Goal: Information Seeking & Learning: Check status

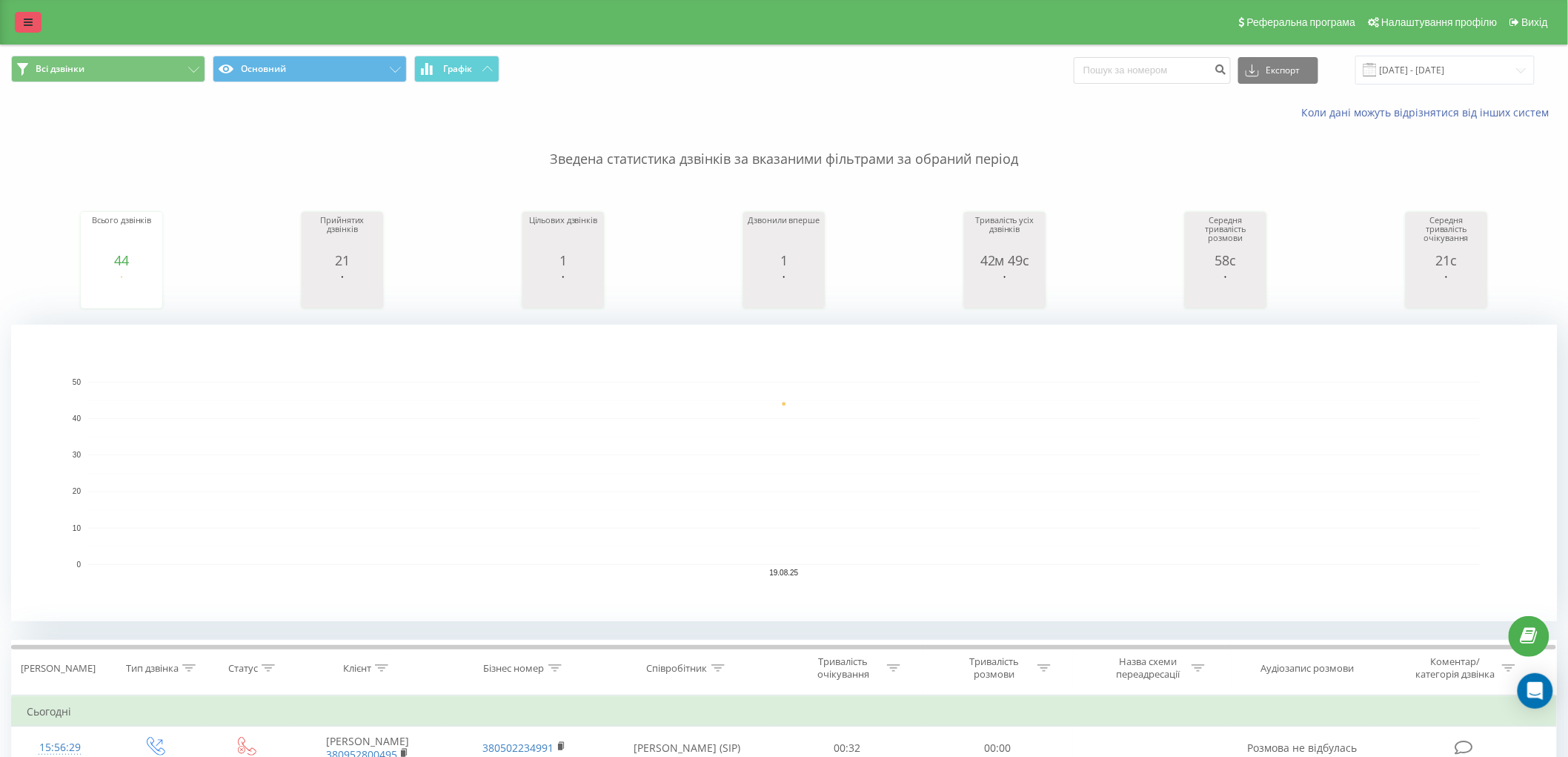
drag, startPoint x: 12, startPoint y: 16, endPoint x: 21, endPoint y: 21, distance: 10.3
click at [16, 16] on div "Реферальна програма Налаштування профілю Вихід" at bounding box center [784, 22] width 1568 height 44
click at [23, 21] on link at bounding box center [28, 22] width 27 height 21
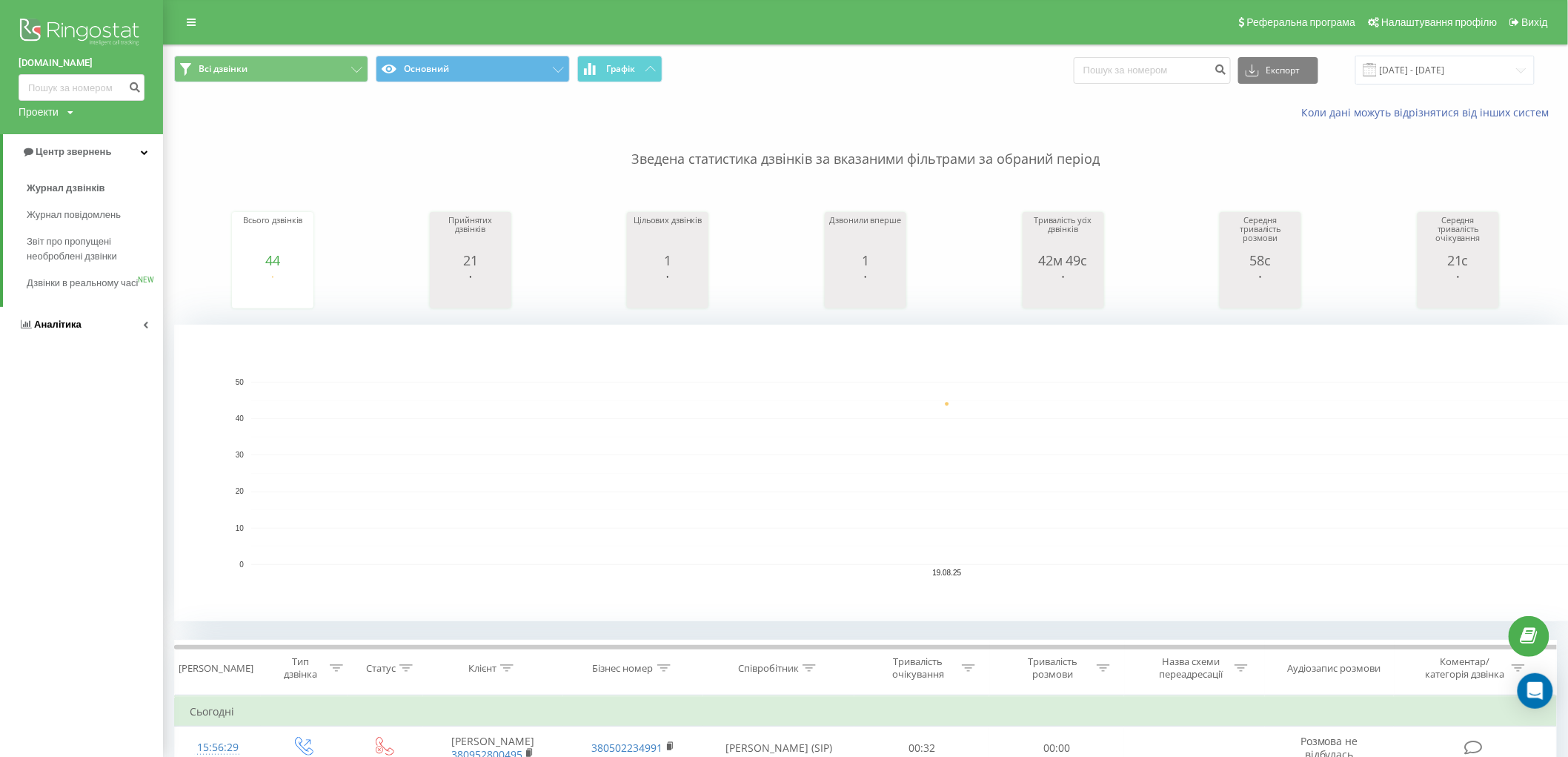
click at [82, 343] on link "Аналiтика" at bounding box center [81, 324] width 163 height 35
click at [65, 228] on span "Співробітники у реальному часі" at bounding box center [83, 231] width 113 height 30
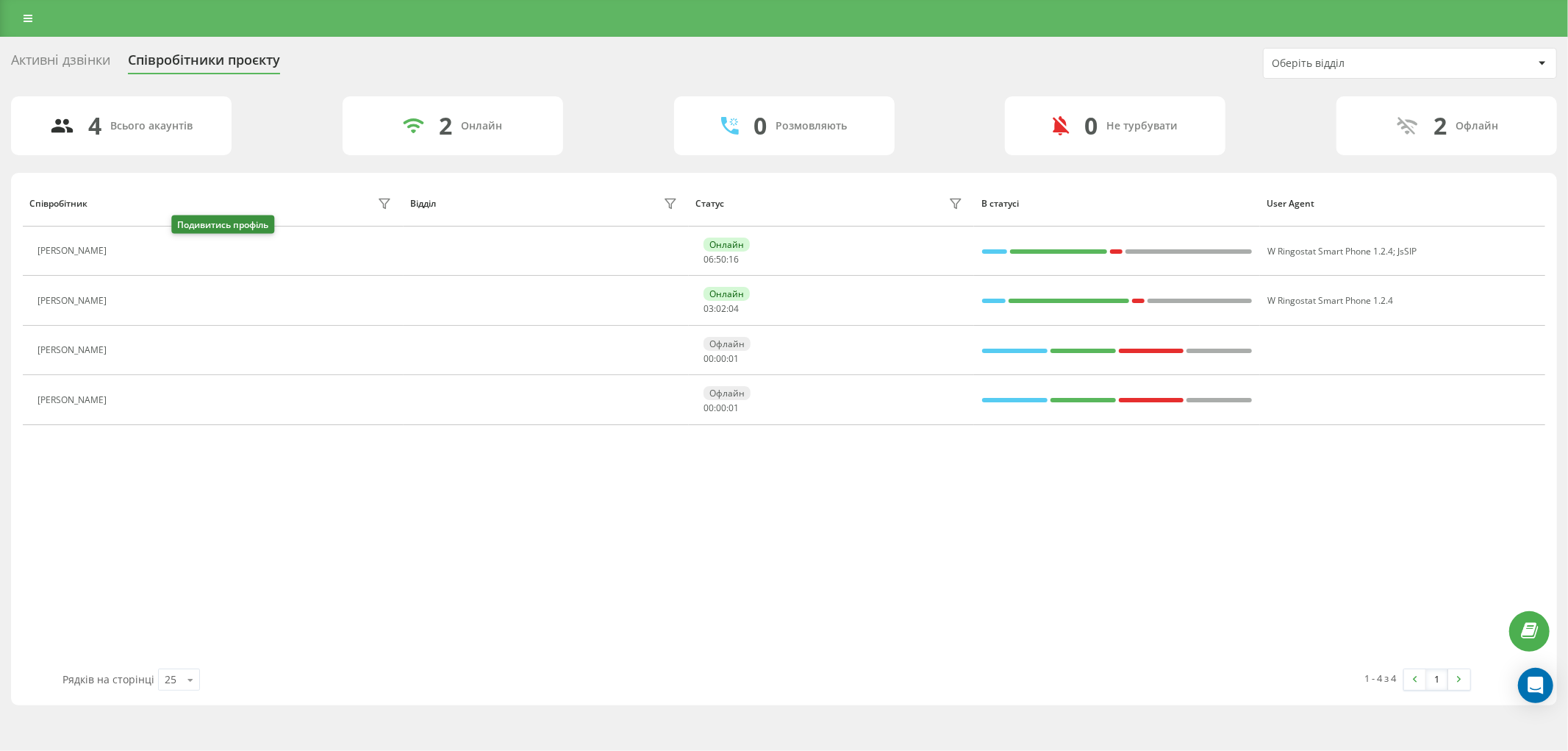
click at [132, 253] on button at bounding box center [123, 252] width 18 height 21
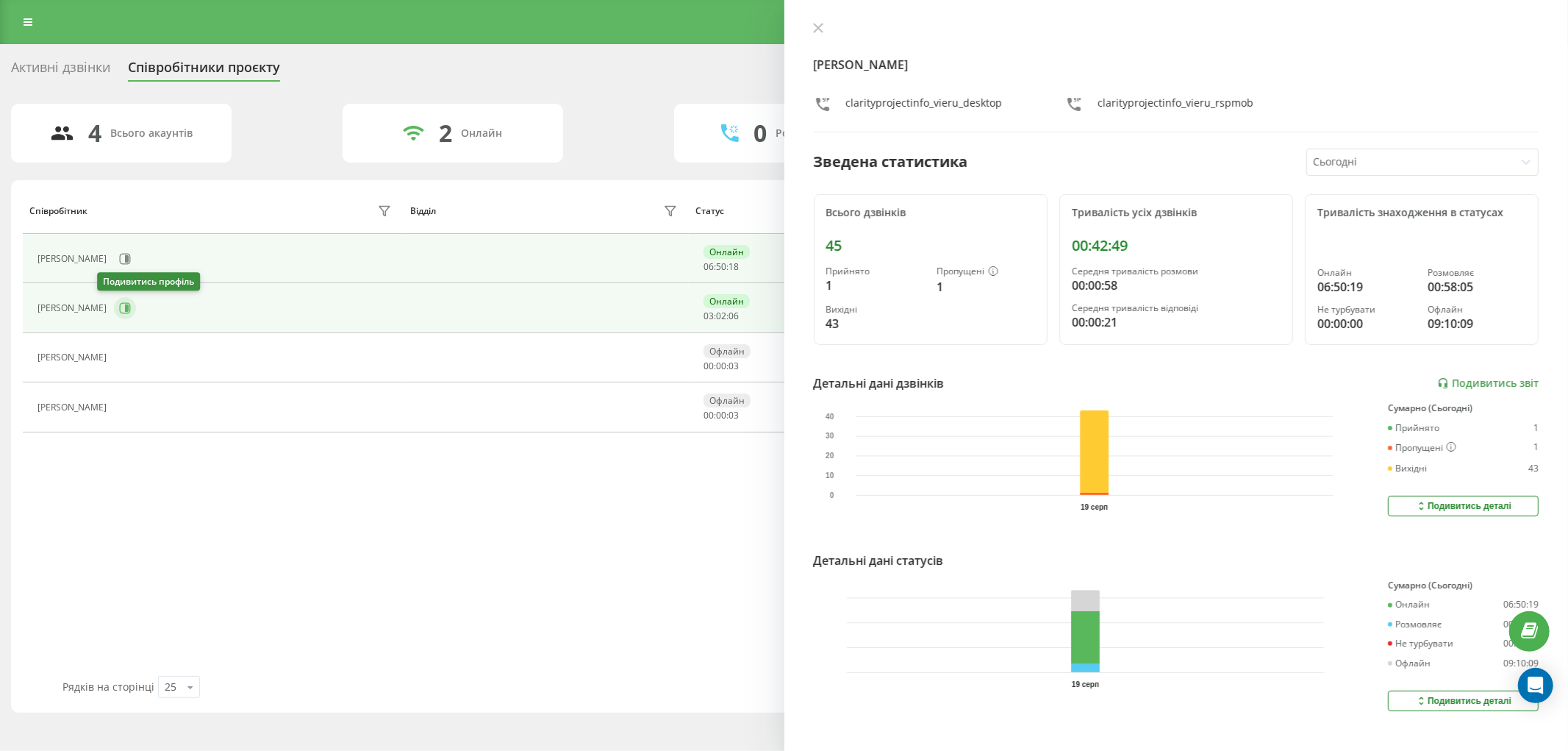
click at [120, 307] on icon at bounding box center [126, 309] width 11 height 11
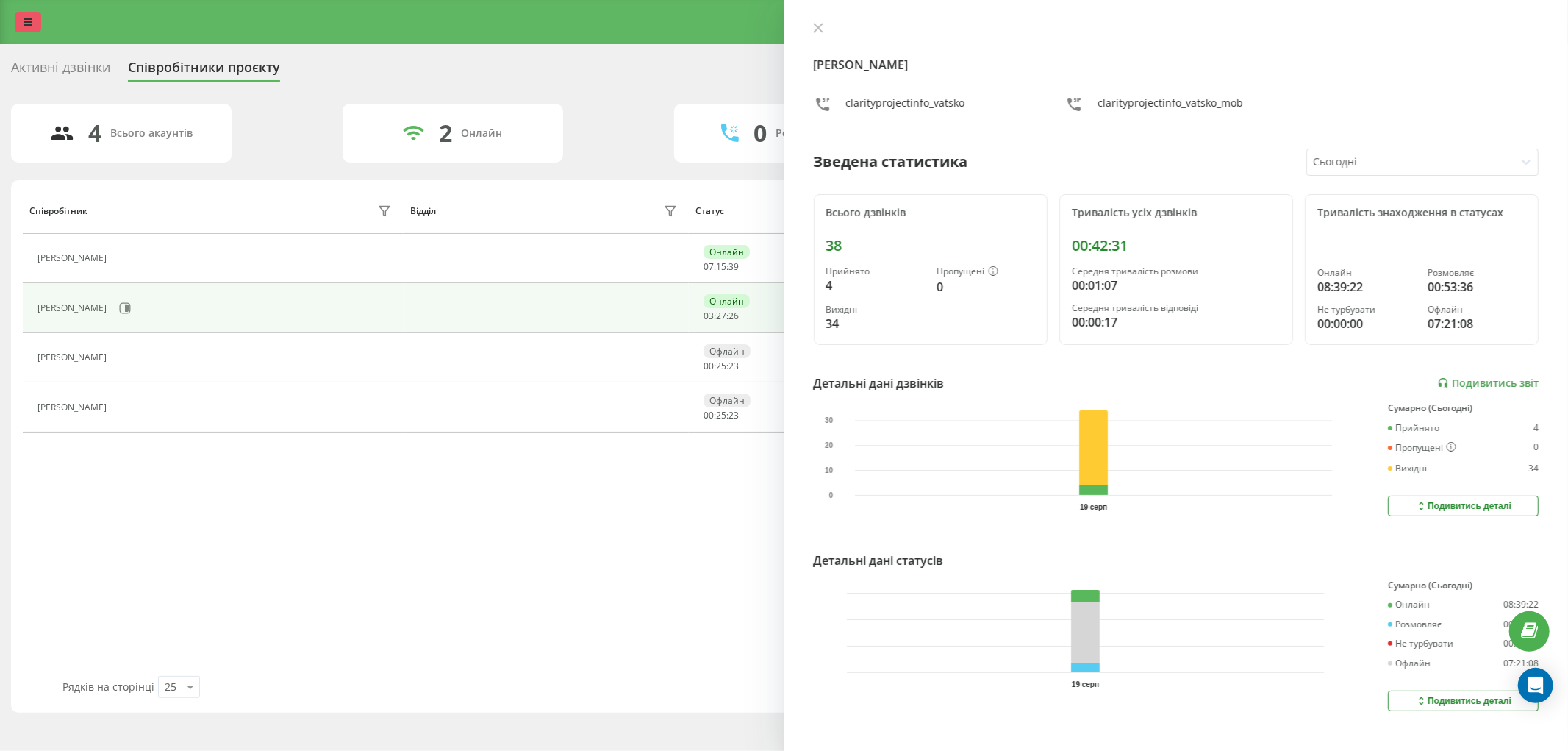
click at [28, 15] on link at bounding box center [28, 22] width 27 height 21
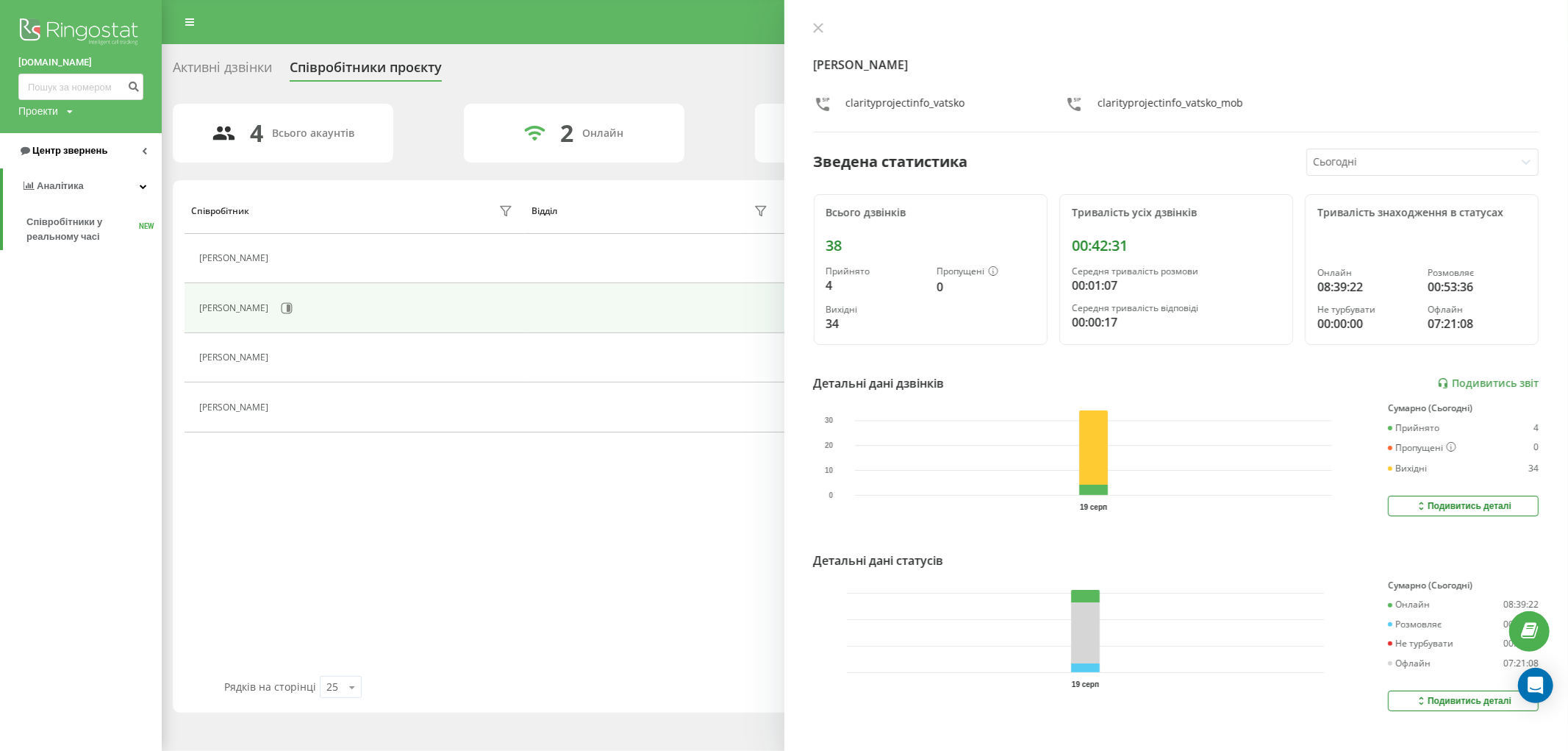
click at [68, 155] on span "Центр звернень" at bounding box center [70, 150] width 75 height 11
click at [86, 188] on span "Журнал дзвінків" at bounding box center [65, 187] width 78 height 14
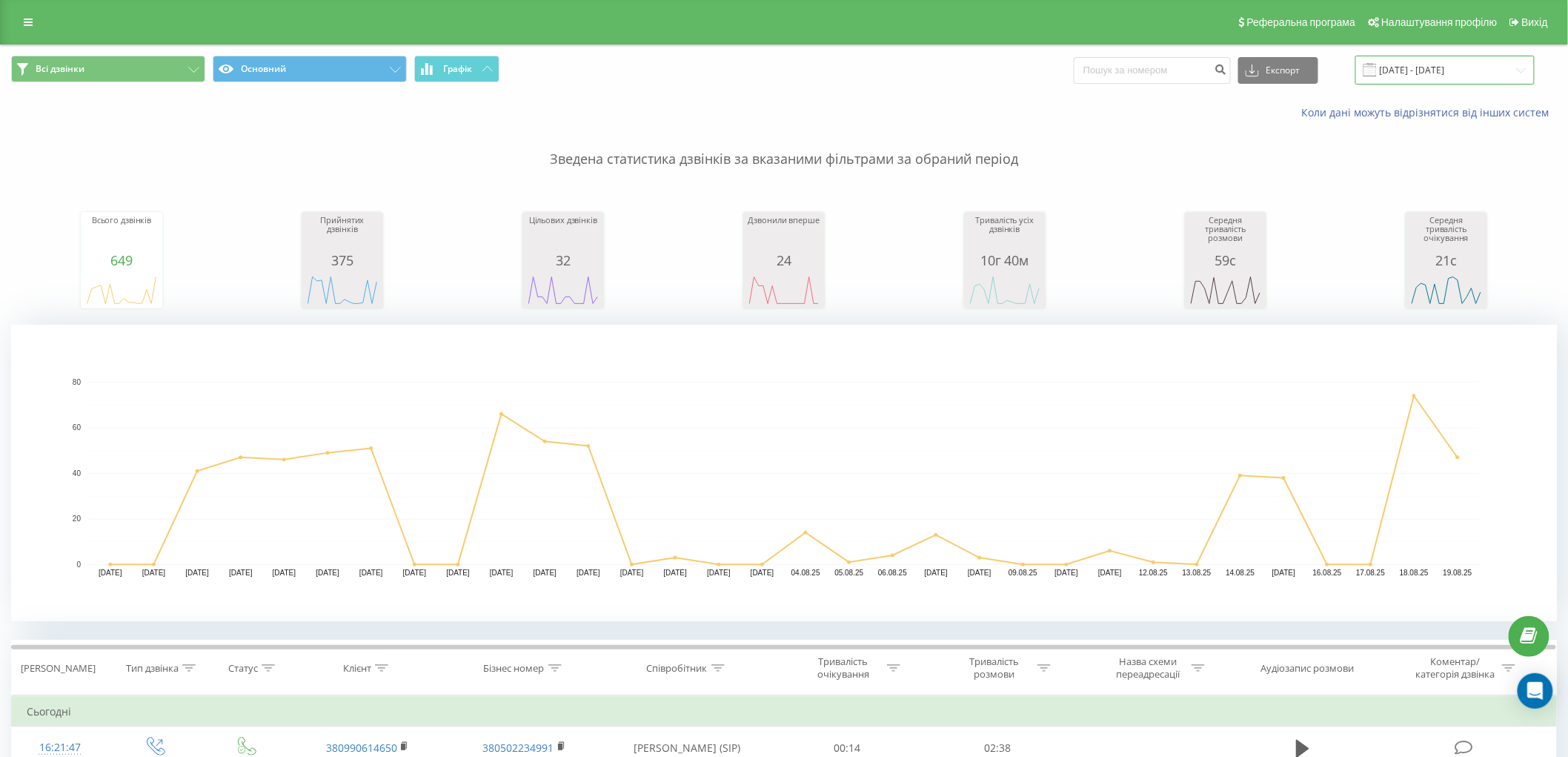
click at [1440, 60] on input "19.07.2025 - 19.08.2025" at bounding box center [1445, 70] width 179 height 29
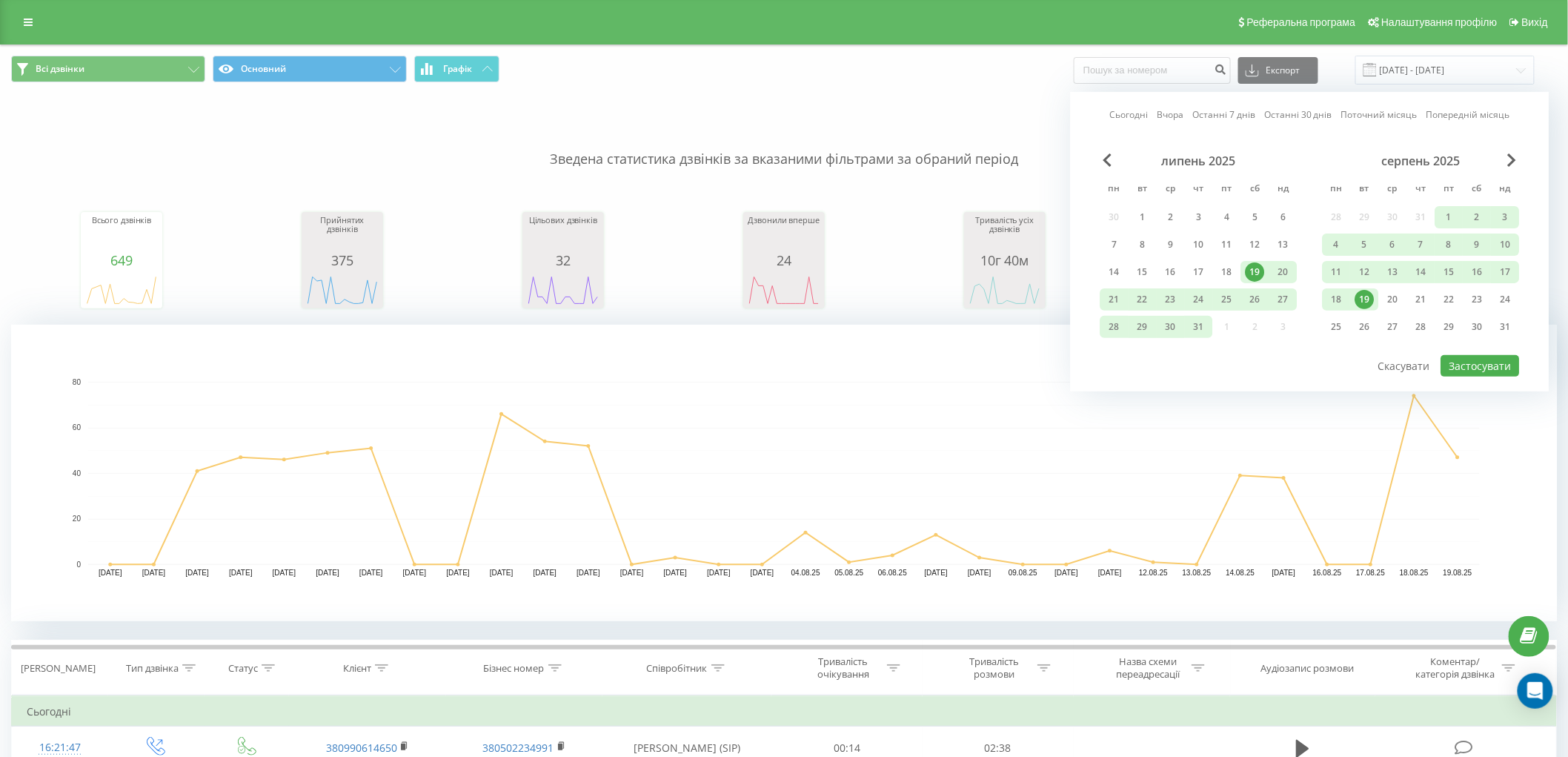
click at [1373, 298] on div "19" at bounding box center [1365, 298] width 19 height 19
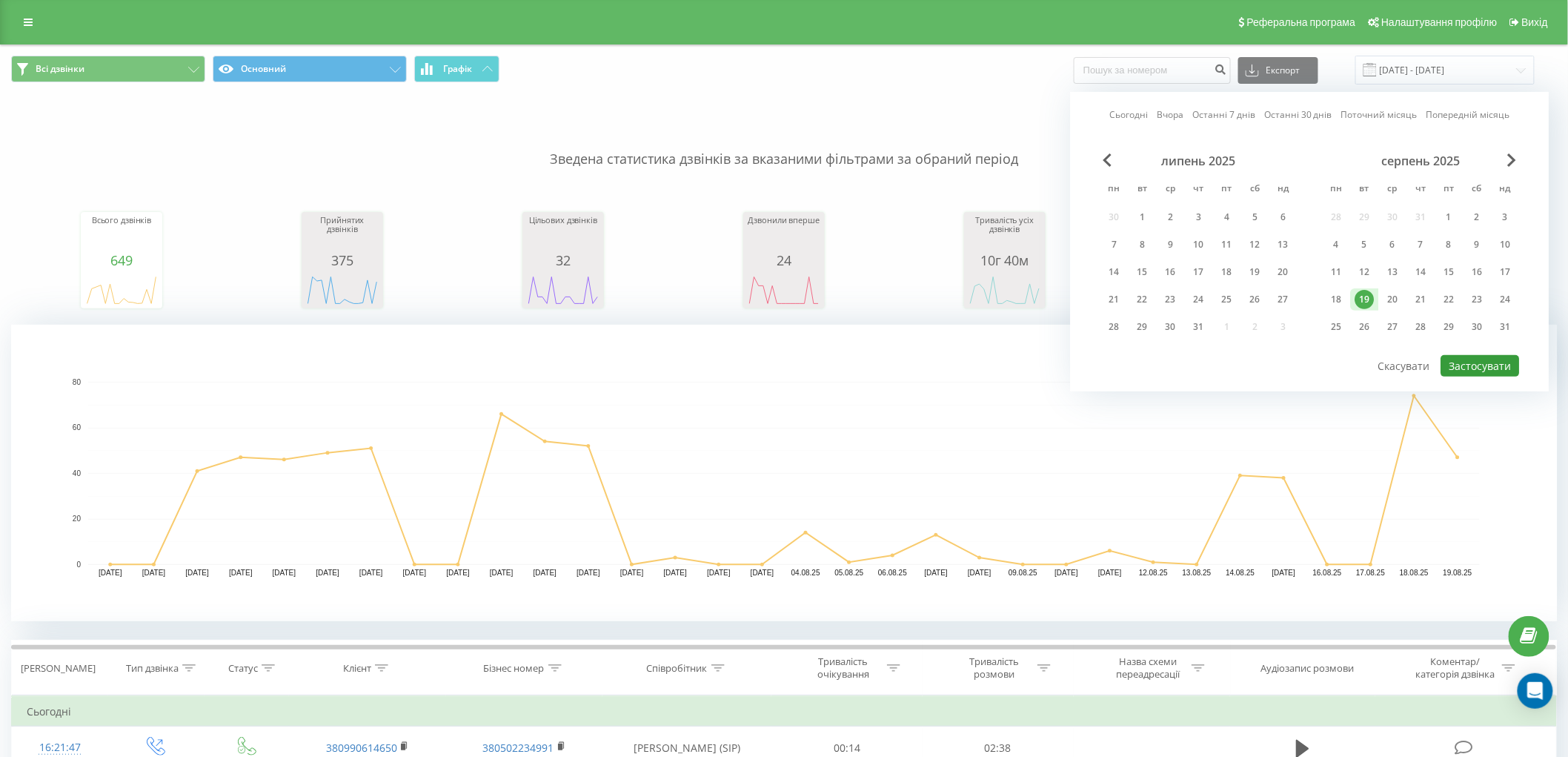
drag, startPoint x: 1500, startPoint y: 365, endPoint x: 1040, endPoint y: 48, distance: 558.6
click at [1498, 362] on button "Застосувати" at bounding box center [1480, 366] width 79 height 22
type input "[DATE] - [DATE]"
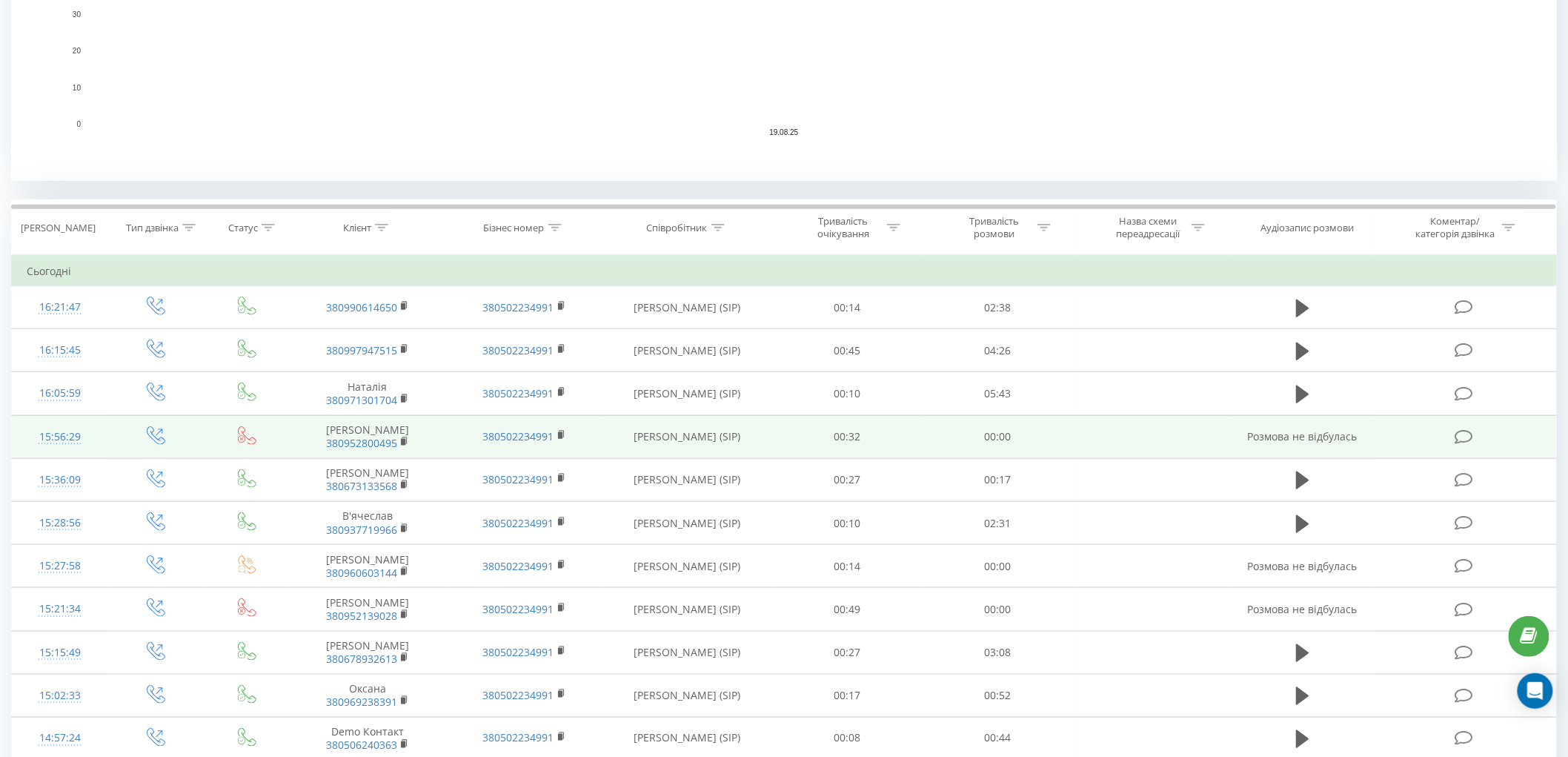
scroll to position [576, 0]
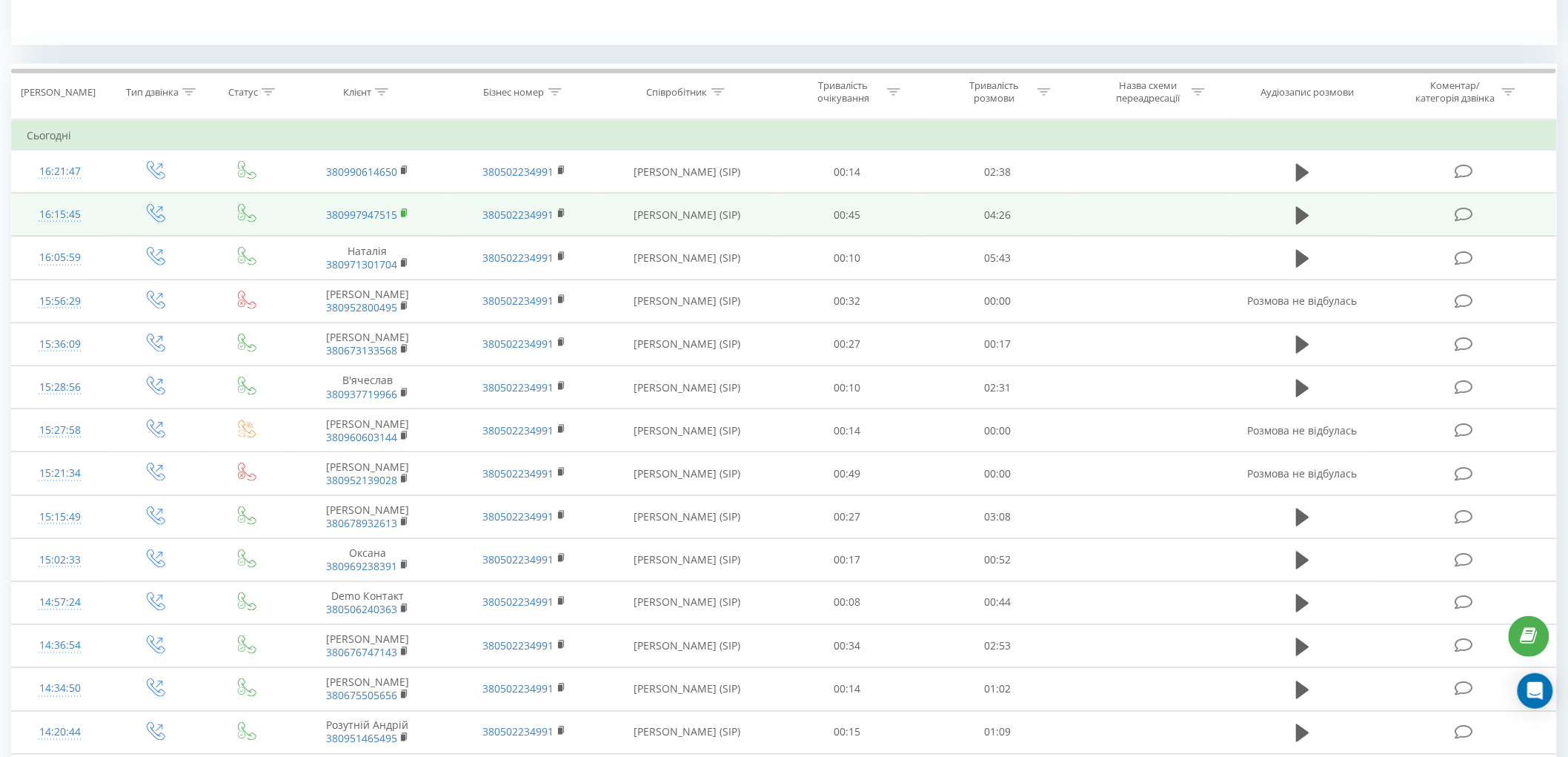
click at [405, 212] on icon at bounding box center [404, 213] width 8 height 10
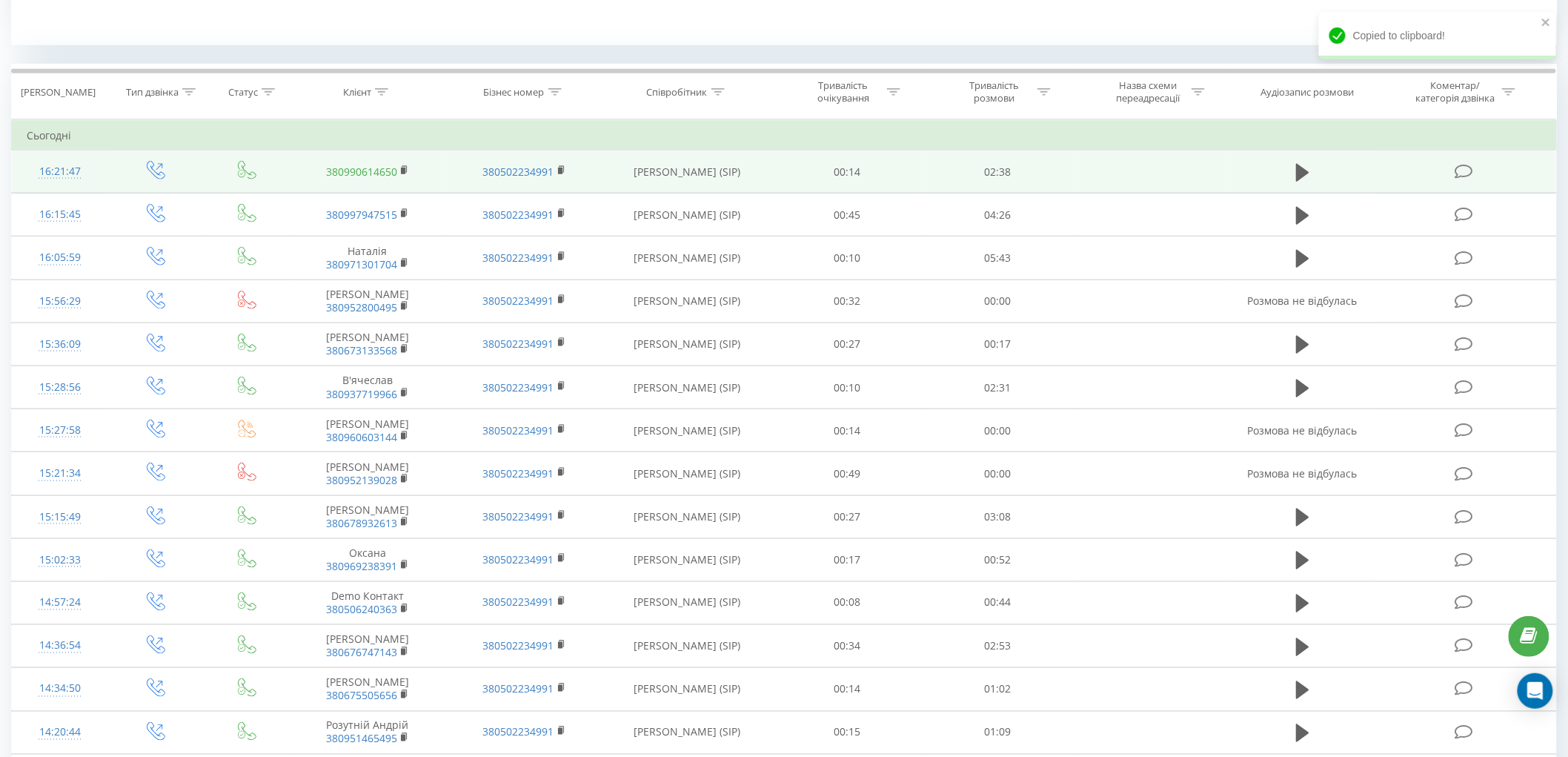
click at [401, 166] on td "380990614650" at bounding box center [368, 172] width 157 height 43
click at [406, 166] on icon at bounding box center [404, 168] width 5 height 6
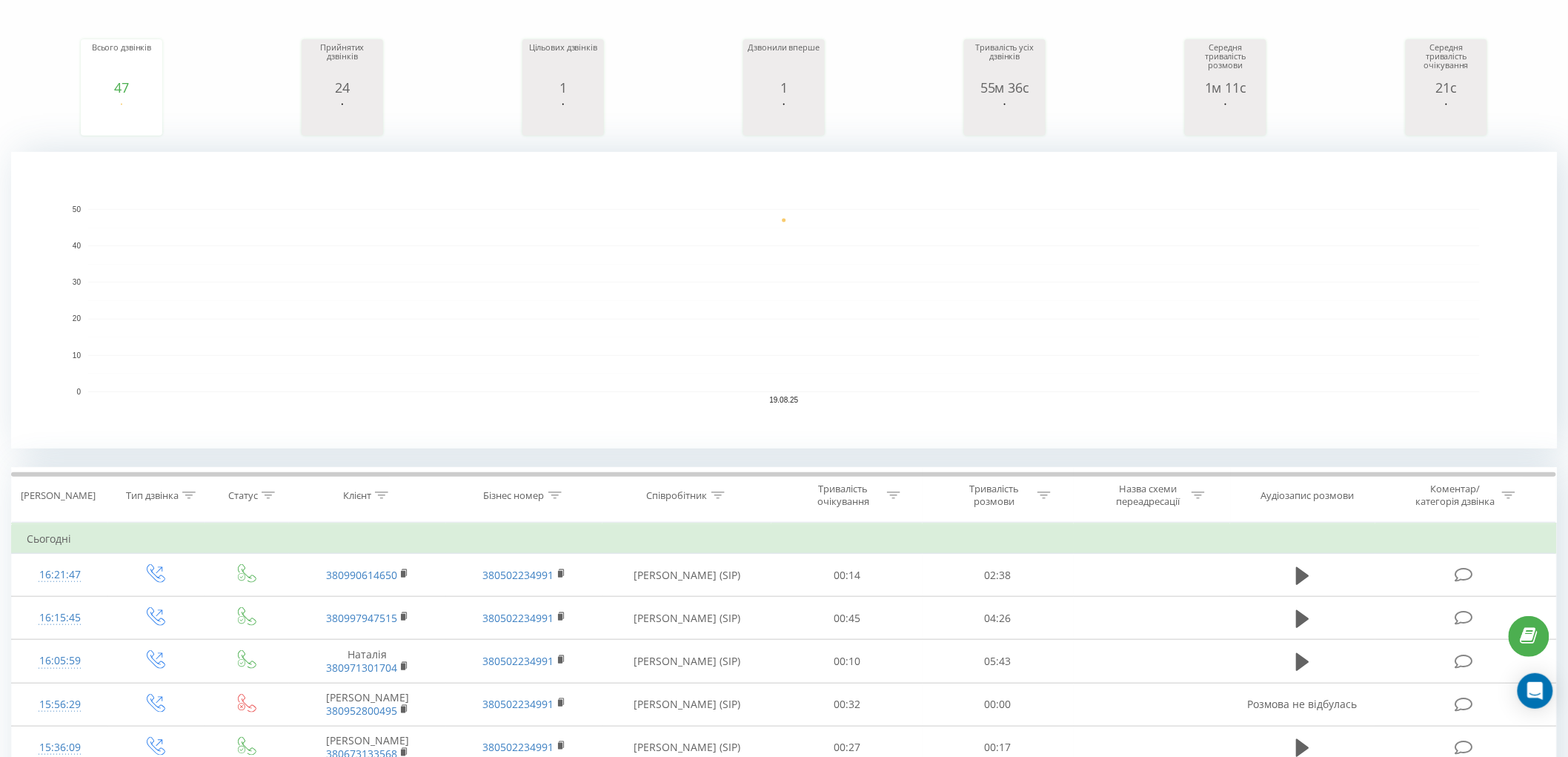
scroll to position [82, 0]
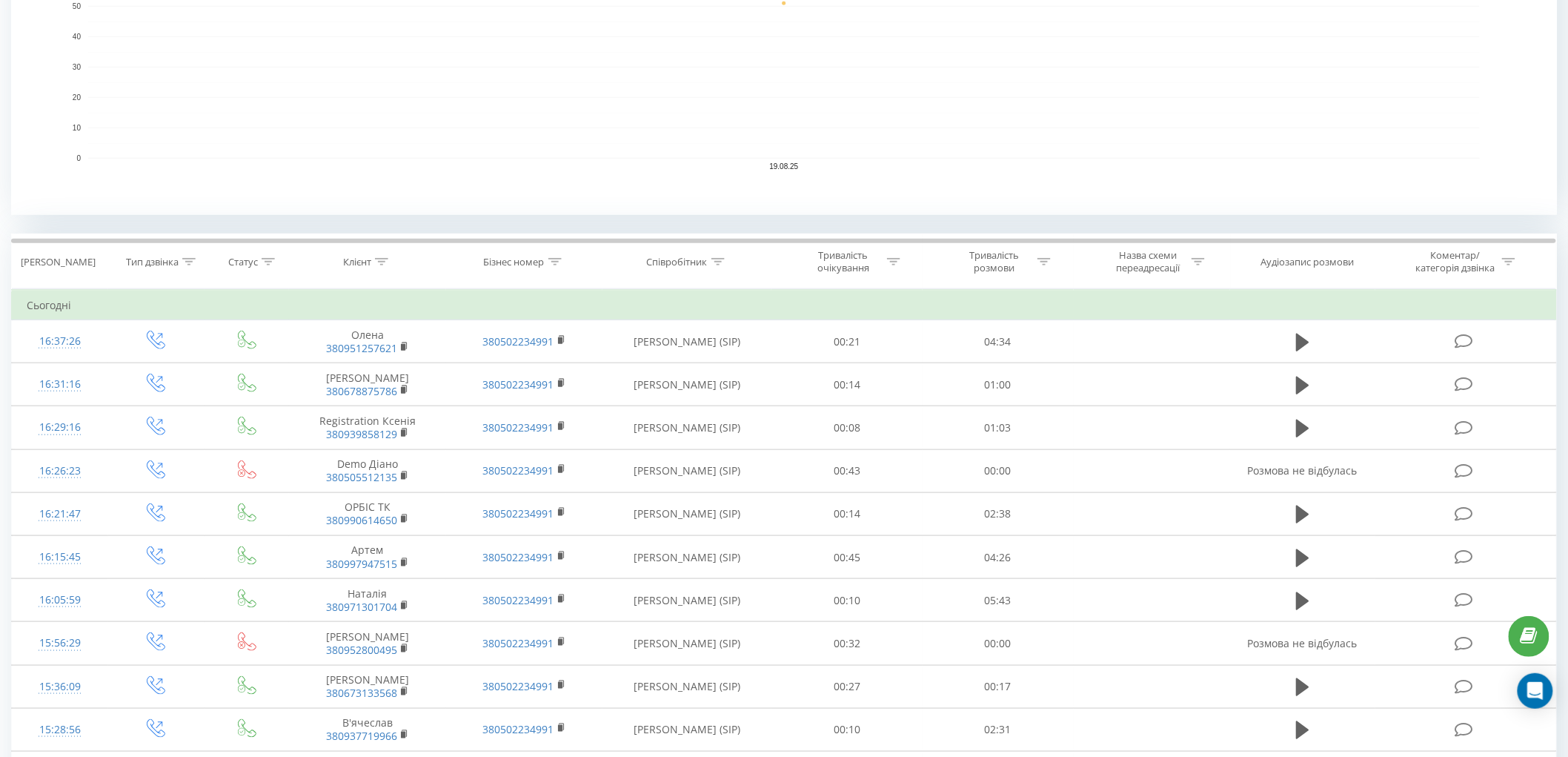
scroll to position [412, 0]
